Goal: Task Accomplishment & Management: Complete application form

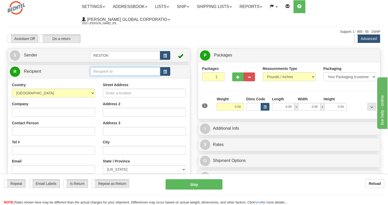
click at [130, 74] on input "text" at bounding box center [125, 71] width 70 height 9
click at [106, 71] on input "text" at bounding box center [125, 71] width 70 height 9
type input "A"
type input "[PERSON_NAME]"
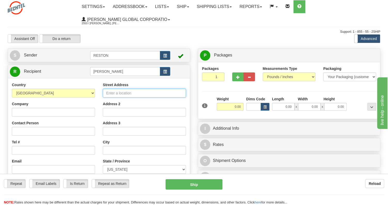
click at [114, 93] on div "Country [GEOGRAPHIC_DATA] [GEOGRAPHIC_DATA] [GEOGRAPHIC_DATA] [GEOGRAPHIC_DATA]…" at bounding box center [99, 151] width 182 height 147
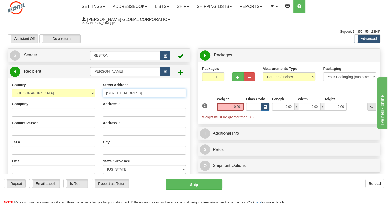
type input "[STREET_ADDRESS]"
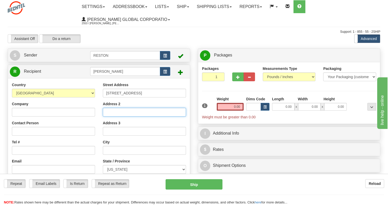
click at [135, 111] on input "Address 2" at bounding box center [144, 112] width 83 height 9
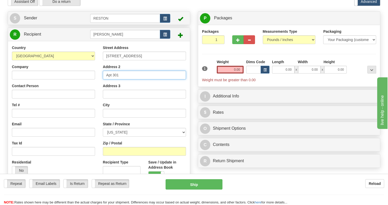
scroll to position [52, 0]
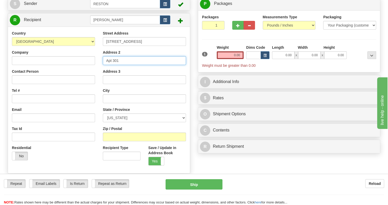
type input "Apt 301"
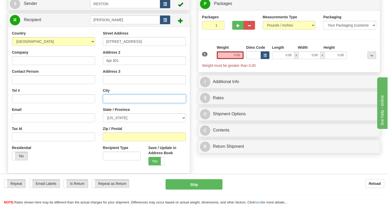
click at [116, 98] on input "text" at bounding box center [144, 98] width 83 height 9
type input "[PERSON_NAME]"
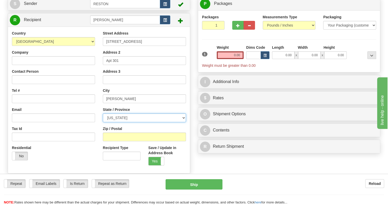
click at [117, 118] on select "[US_STATE] [US_STATE] [US_STATE] [US_STATE] Armed Forces America Armed Forces E…" at bounding box center [144, 118] width 83 height 9
select select "VA"
click at [103, 114] on select "[US_STATE] [US_STATE] [US_STATE] [US_STATE] Armed Forces America Armed Forces E…" at bounding box center [144, 118] width 83 height 9
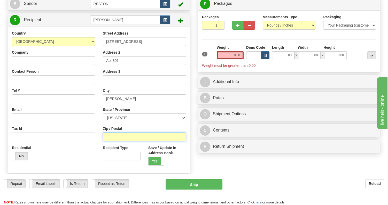
click at [118, 136] on input "Zip / Postal" at bounding box center [144, 137] width 83 height 9
type input "20170"
click at [72, 157] on div "Residential Yes No" at bounding box center [53, 154] width 91 height 19
click at [159, 162] on label "Yes" at bounding box center [155, 161] width 15 height 8
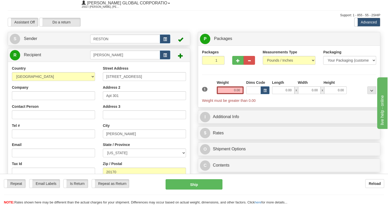
scroll to position [26, 0]
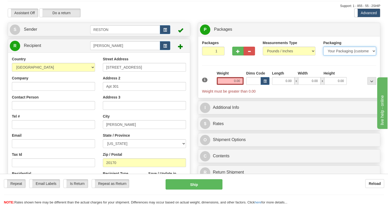
click at [343, 52] on select "Your Packaging (customer supplied) Envelope (carrier supplied) Pack (carrier su…" at bounding box center [349, 51] width 53 height 9
select select "4"
click at [323, 47] on select "Your Packaging (customer supplied) Envelope (carrier supplied) Pack (carrier su…" at bounding box center [349, 51] width 53 height 9
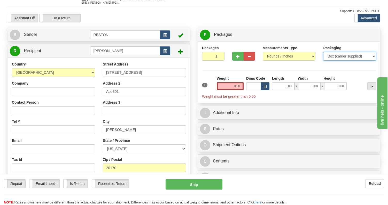
scroll to position [0, 0]
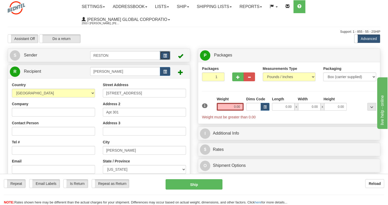
click at [165, 55] on span "button" at bounding box center [165, 55] width 4 height 3
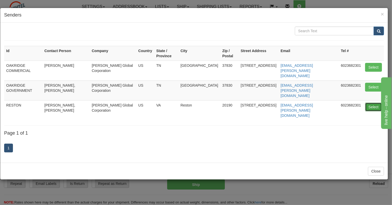
click at [369, 103] on button "Select" at bounding box center [373, 107] width 17 height 9
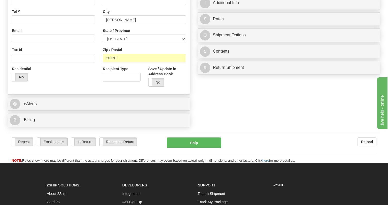
scroll to position [155, 0]
